Goal: Book appointment/travel/reservation

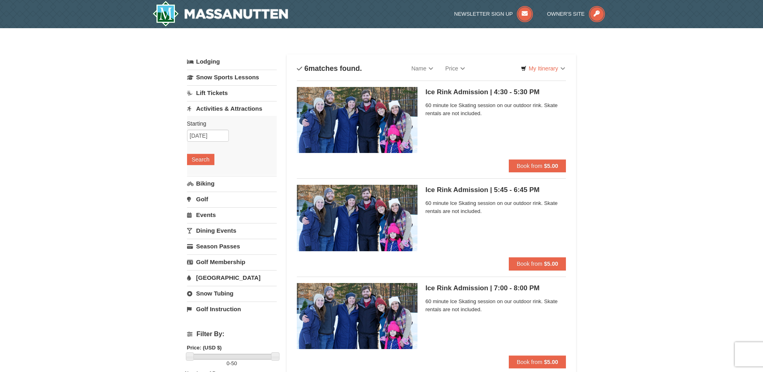
click at [216, 297] on link "Snow Tubing" at bounding box center [232, 293] width 90 height 15
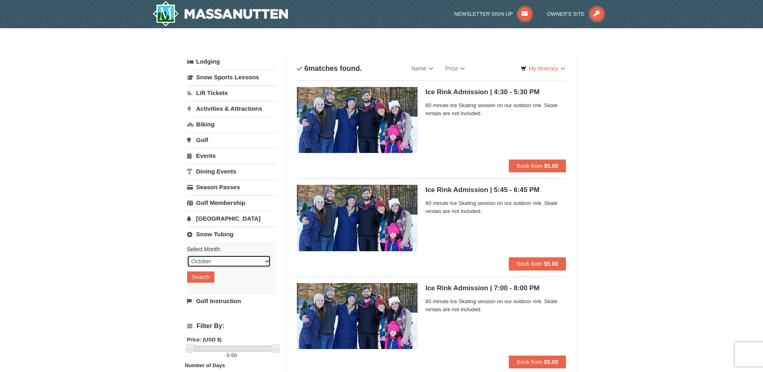
click at [242, 261] on select "October November December January February March April May June July August Sep…" at bounding box center [229, 261] width 84 height 12
select select "2"
click at [187, 255] on select "October November December January February March April May June July August Sep…" at bounding box center [229, 261] width 84 height 12
click at [216, 234] on link "Snow Tubing" at bounding box center [232, 233] width 90 height 15
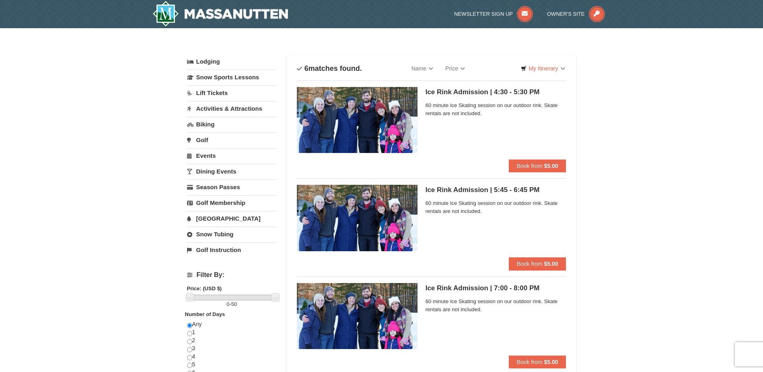
click at [216, 234] on link "Snow Tubing" at bounding box center [232, 233] width 90 height 15
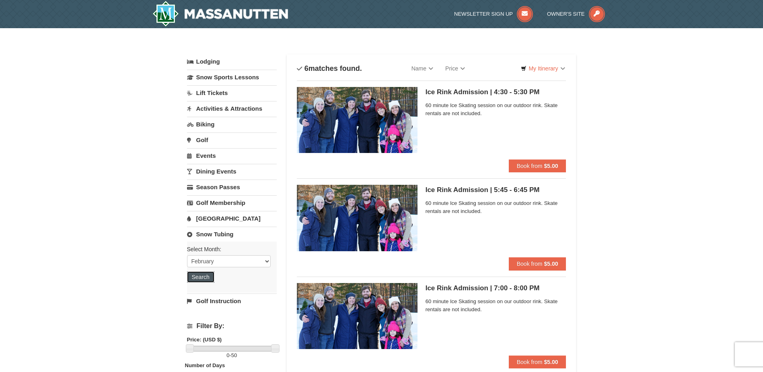
click at [206, 276] on button "Search" at bounding box center [200, 276] width 27 height 11
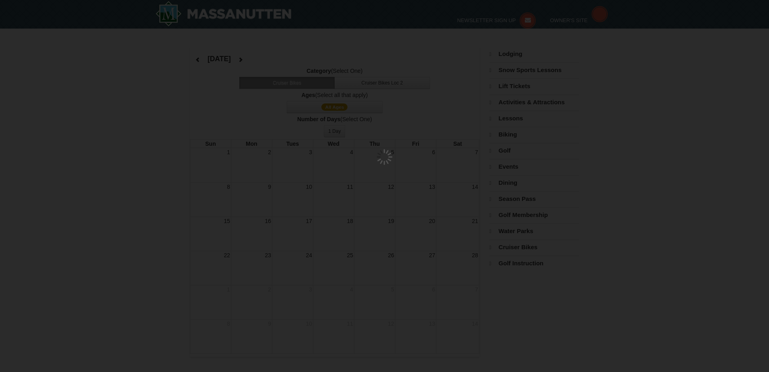
select select "2"
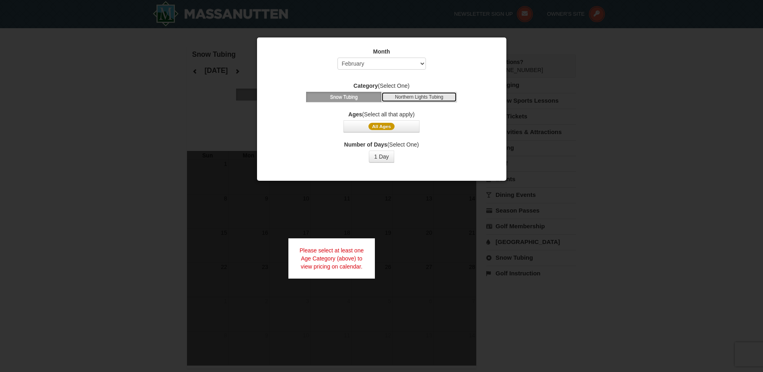
click at [411, 95] on button "Northern Lights Tubing" at bounding box center [419, 97] width 76 height 10
click at [362, 95] on button "Snow Tubing" at bounding box center [344, 97] width 76 height 10
click at [377, 155] on button "1 Day" at bounding box center [381, 156] width 25 height 12
click at [372, 128] on span "All Ages" at bounding box center [381, 126] width 26 height 7
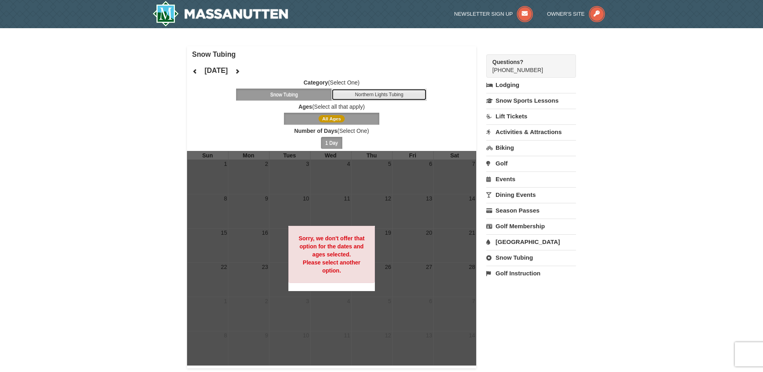
click at [383, 97] on button "Northern Lights Tubing" at bounding box center [379, 94] width 96 height 12
click at [195, 73] on icon at bounding box center [195, 71] width 6 height 6
click at [280, 93] on button "Snow Tubing" at bounding box center [284, 94] width 96 height 12
click at [512, 117] on link "Lift Tickets" at bounding box center [531, 116] width 90 height 15
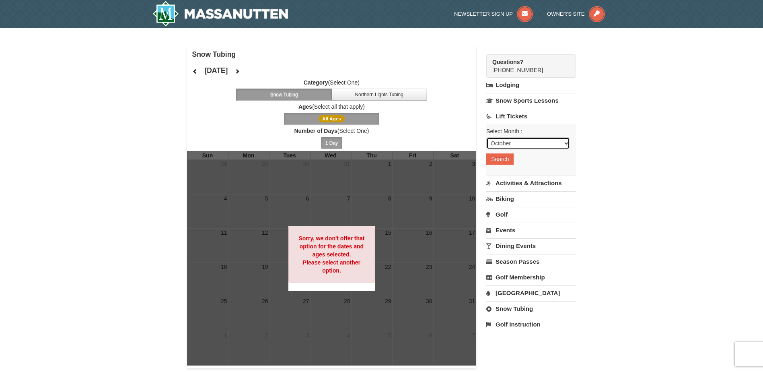
click at [537, 144] on select "October November December January February March April May June July August Sep…" at bounding box center [528, 143] width 84 height 12
select select "1"
click at [486, 137] on select "October November December January February March April May June July August Sep…" at bounding box center [528, 143] width 84 height 12
click at [496, 162] on button "Search" at bounding box center [499, 158] width 27 height 11
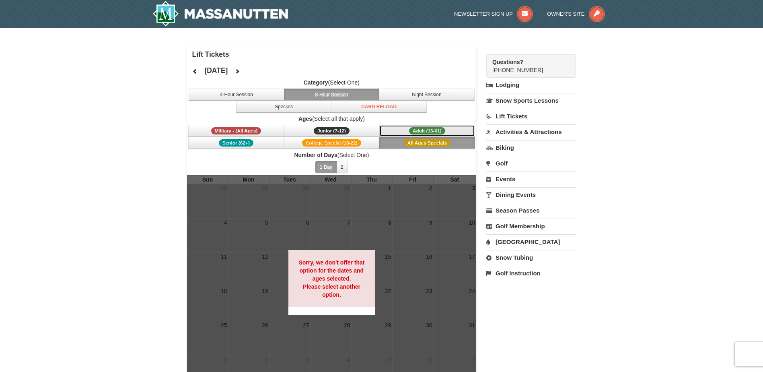
click at [411, 132] on span "Adult (13-61)" at bounding box center [427, 130] width 36 height 7
click at [257, 109] on button "Specials" at bounding box center [284, 107] width 96 height 12
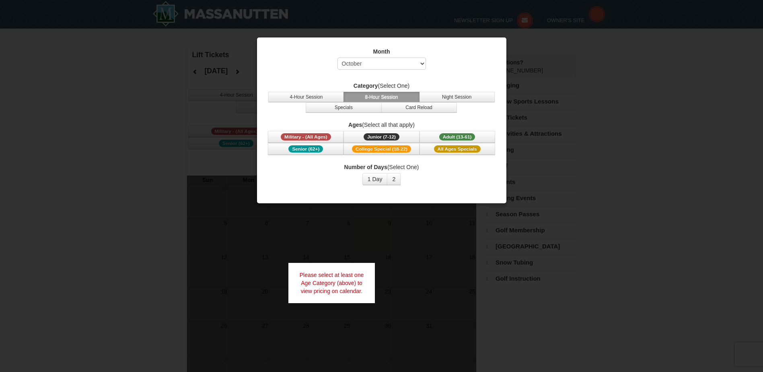
select select "10"
click at [446, 138] on span "Adult (13-61)" at bounding box center [457, 136] width 36 height 7
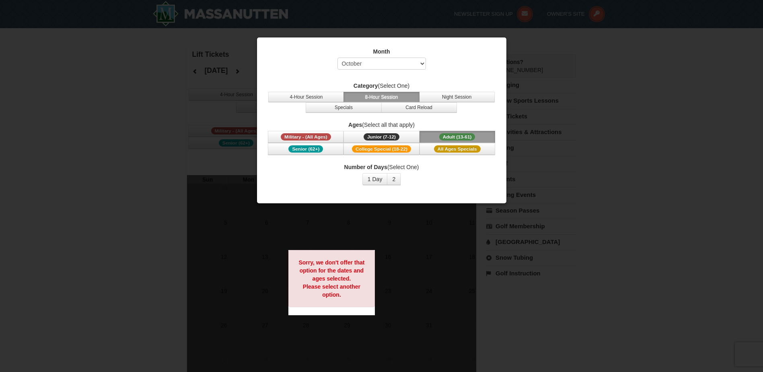
click at [446, 138] on span "Adult (13-61)" at bounding box center [457, 136] width 36 height 7
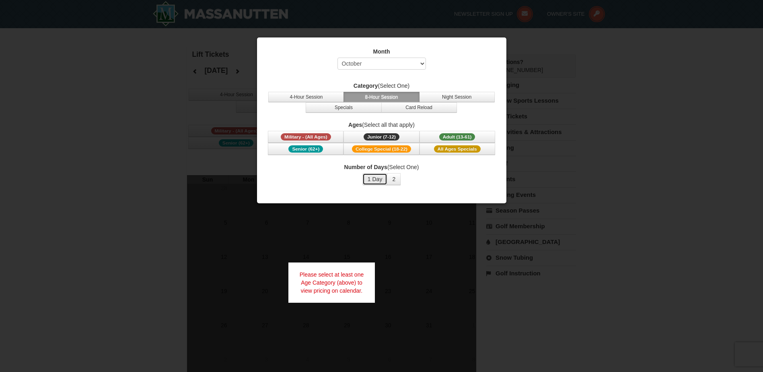
click at [377, 182] on button "1 Day" at bounding box center [374, 179] width 25 height 12
click at [391, 182] on button "2" at bounding box center [394, 179] width 14 height 12
click at [380, 182] on button "1 Day" at bounding box center [374, 179] width 25 height 12
click at [450, 137] on span "Adult (13-61)" at bounding box center [457, 136] width 36 height 7
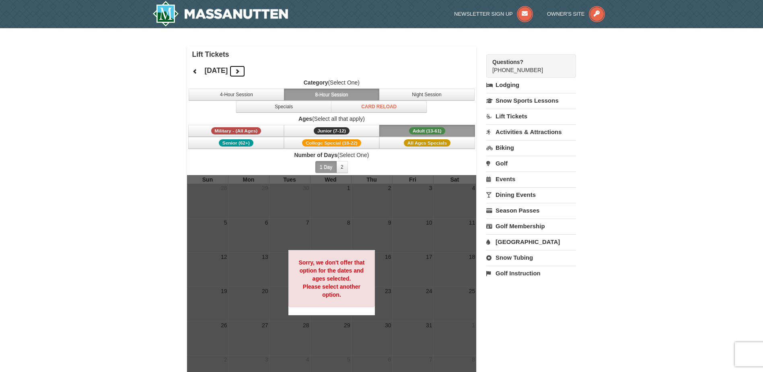
click at [245, 75] on button at bounding box center [237, 71] width 16 height 12
click at [246, 75] on div "November 2025" at bounding box center [216, 70] width 59 height 16
click at [240, 73] on icon at bounding box center [237, 71] width 6 height 6
click at [281, 107] on button "Specials" at bounding box center [284, 107] width 96 height 12
click at [312, 93] on button "8-Hour Session" at bounding box center [332, 94] width 96 height 12
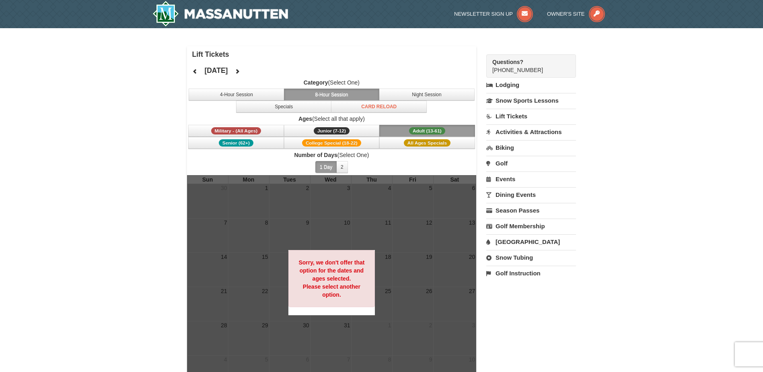
click at [393, 130] on button "Adult (13-61) (13 - 61)" at bounding box center [427, 131] width 96 height 12
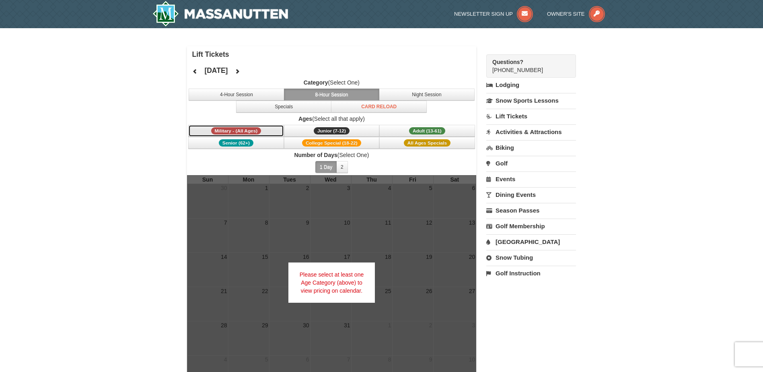
click at [245, 131] on span "Military - (All Ages)" at bounding box center [236, 130] width 50 height 7
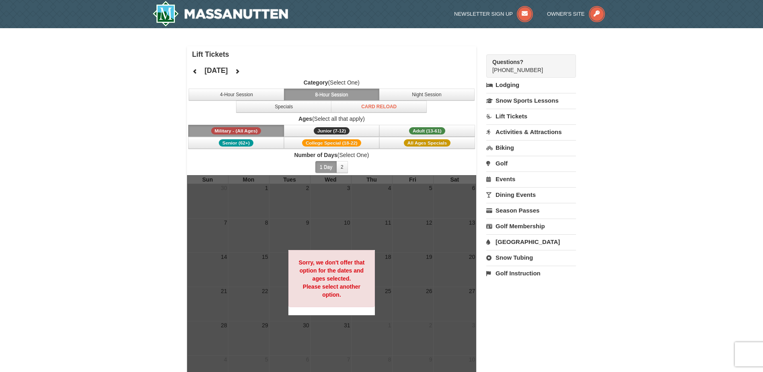
click at [508, 120] on link "Lift Tickets" at bounding box center [531, 116] width 90 height 15
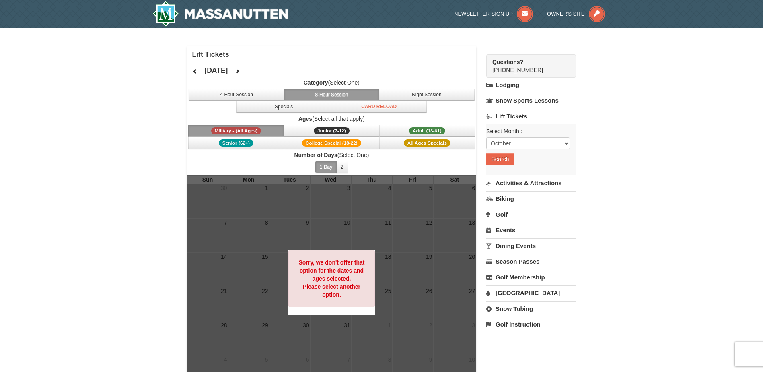
click at [613, 140] on div "× Lift Tickets December 2025 Category (Select One) 4-Hour Session 8-Hour Sessio…" at bounding box center [381, 219] width 763 height 382
